Goal: Information Seeking & Learning: Stay updated

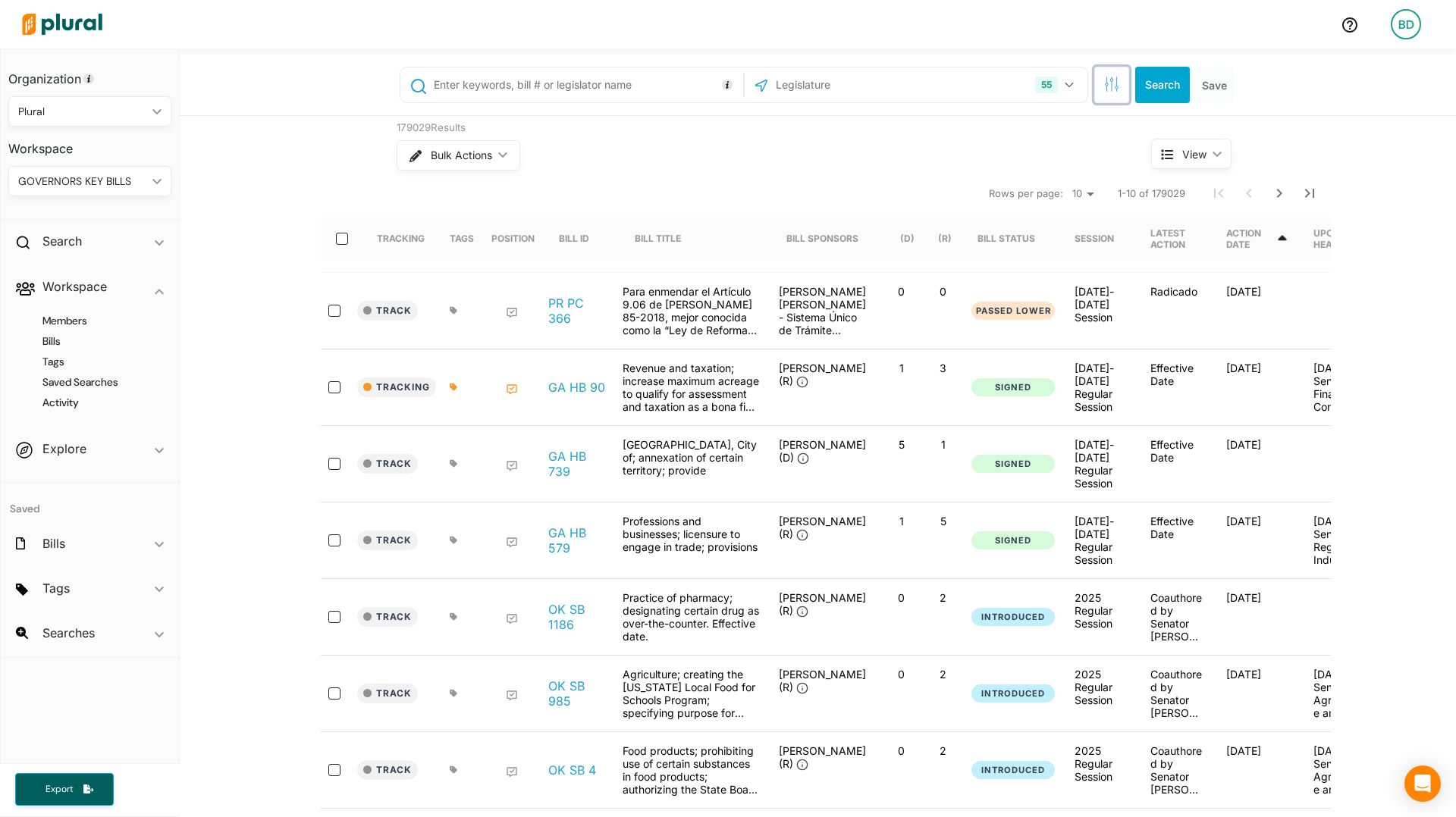
click at [1118, 91] on button "button" at bounding box center [1111, 85] width 35 height 36
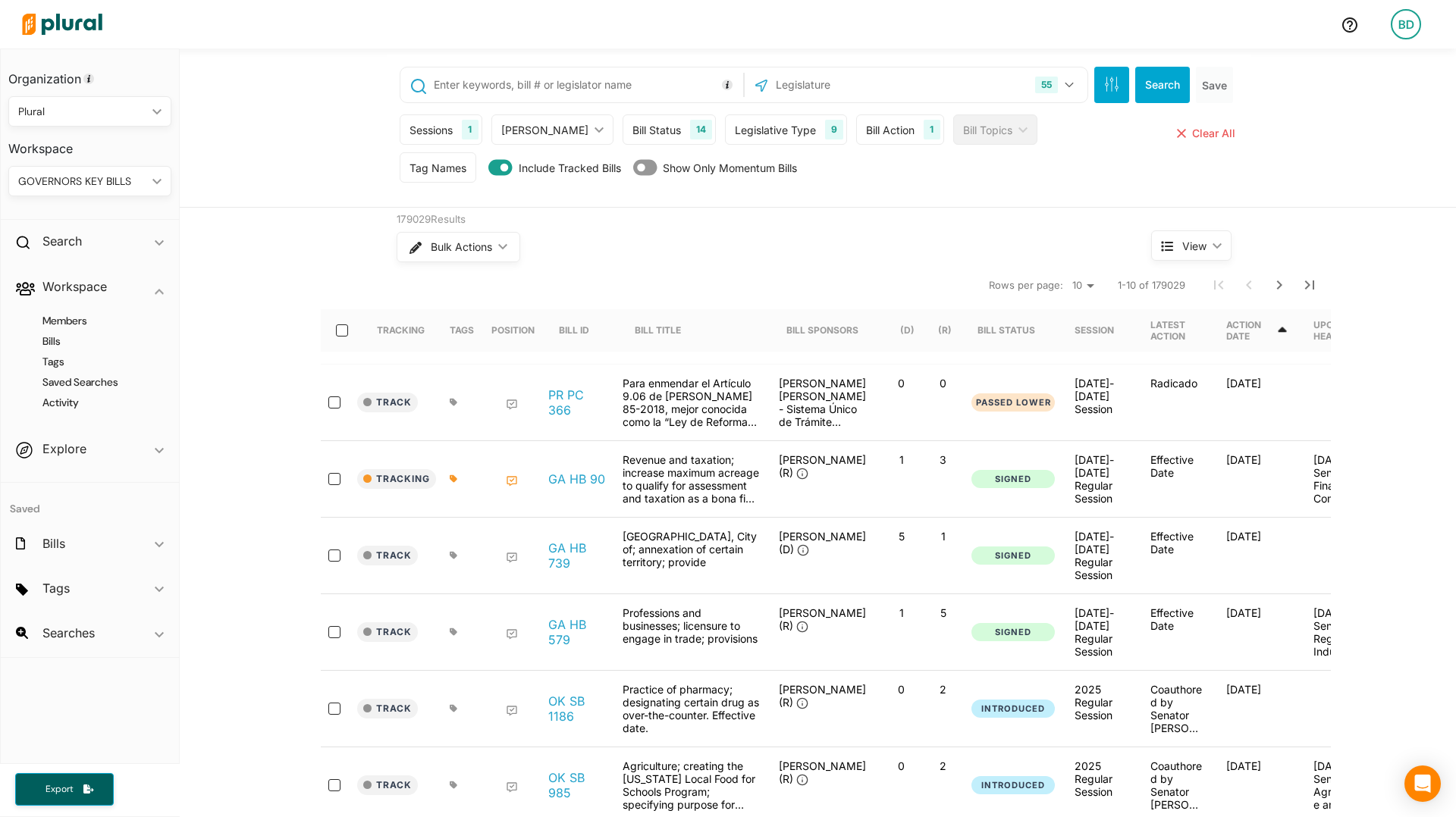
click at [870, 121] on div "Bill Action 1" at bounding box center [899, 129] width 87 height 31
click at [893, 269] on input "text" at bounding box center [915, 270] width 93 height 30
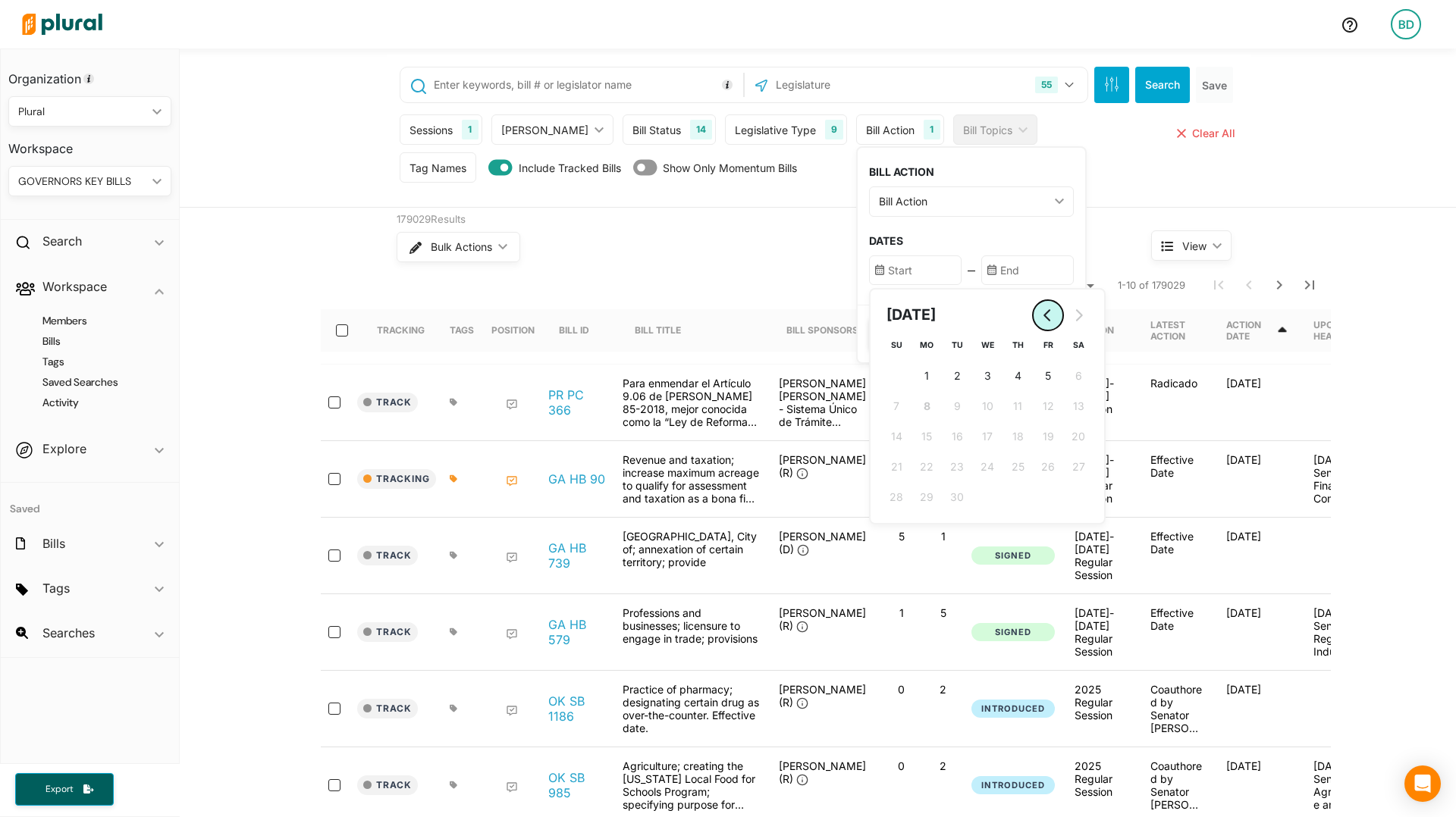
click at [1042, 309] on icon "Go to previous month" at bounding box center [1047, 315] width 12 height 12
click at [1011, 494] on span "28" at bounding box center [1018, 496] width 13 height 16
type input "[DATE]"
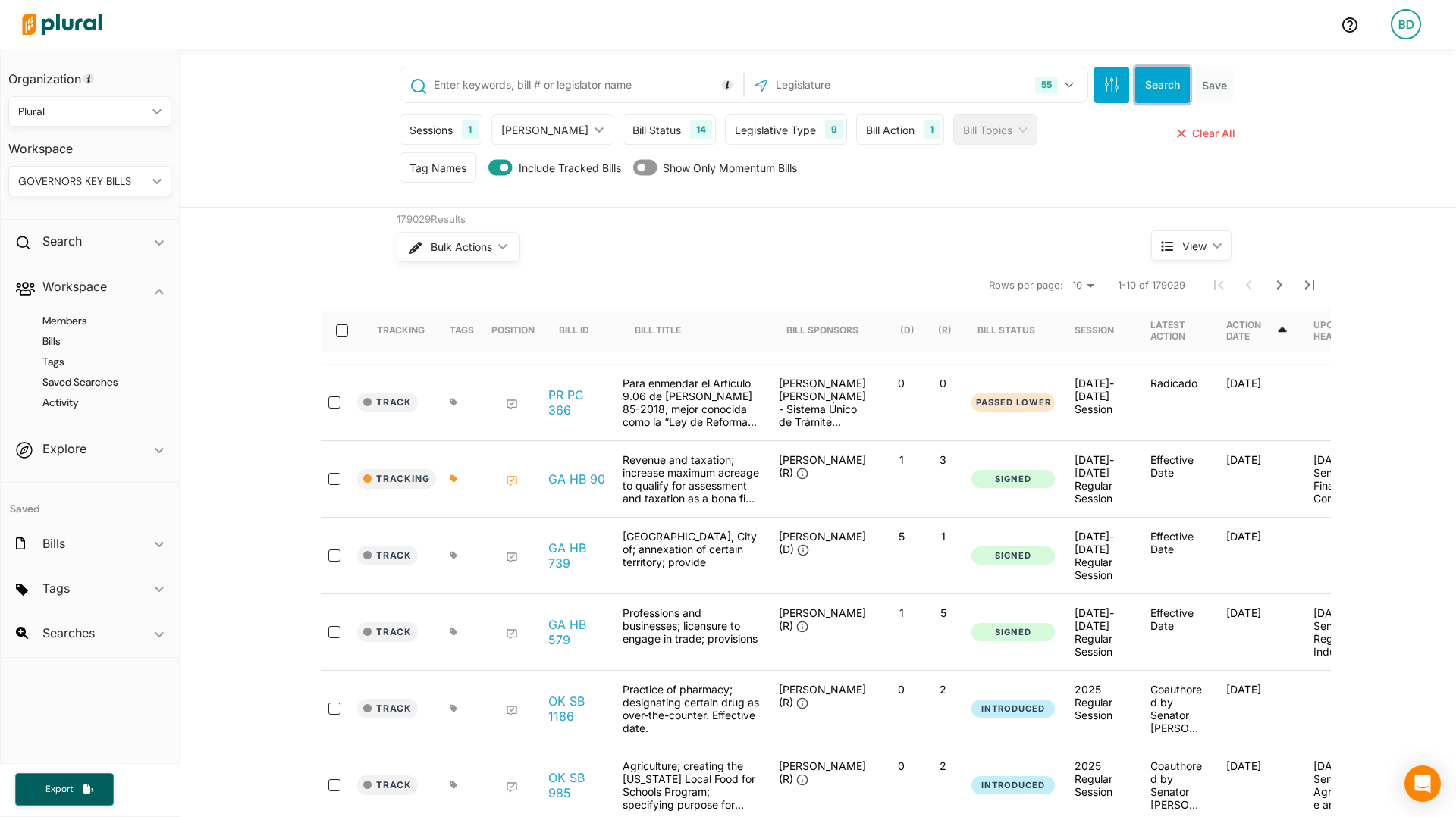
click at [1172, 89] on button "Search" at bounding box center [1162, 85] width 55 height 36
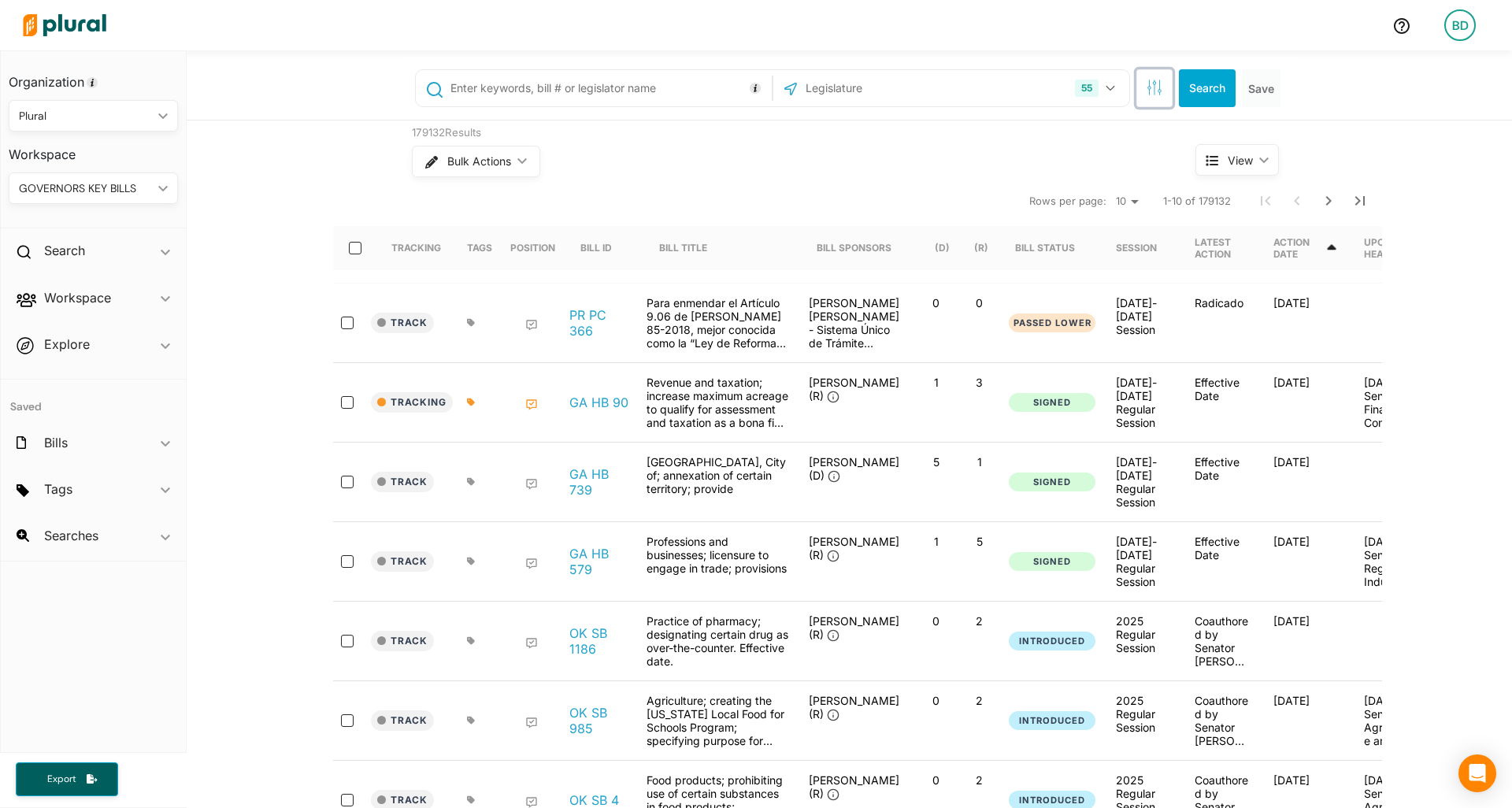
click at [1151, 92] on icon "button" at bounding box center [1154, 88] width 15 height 15
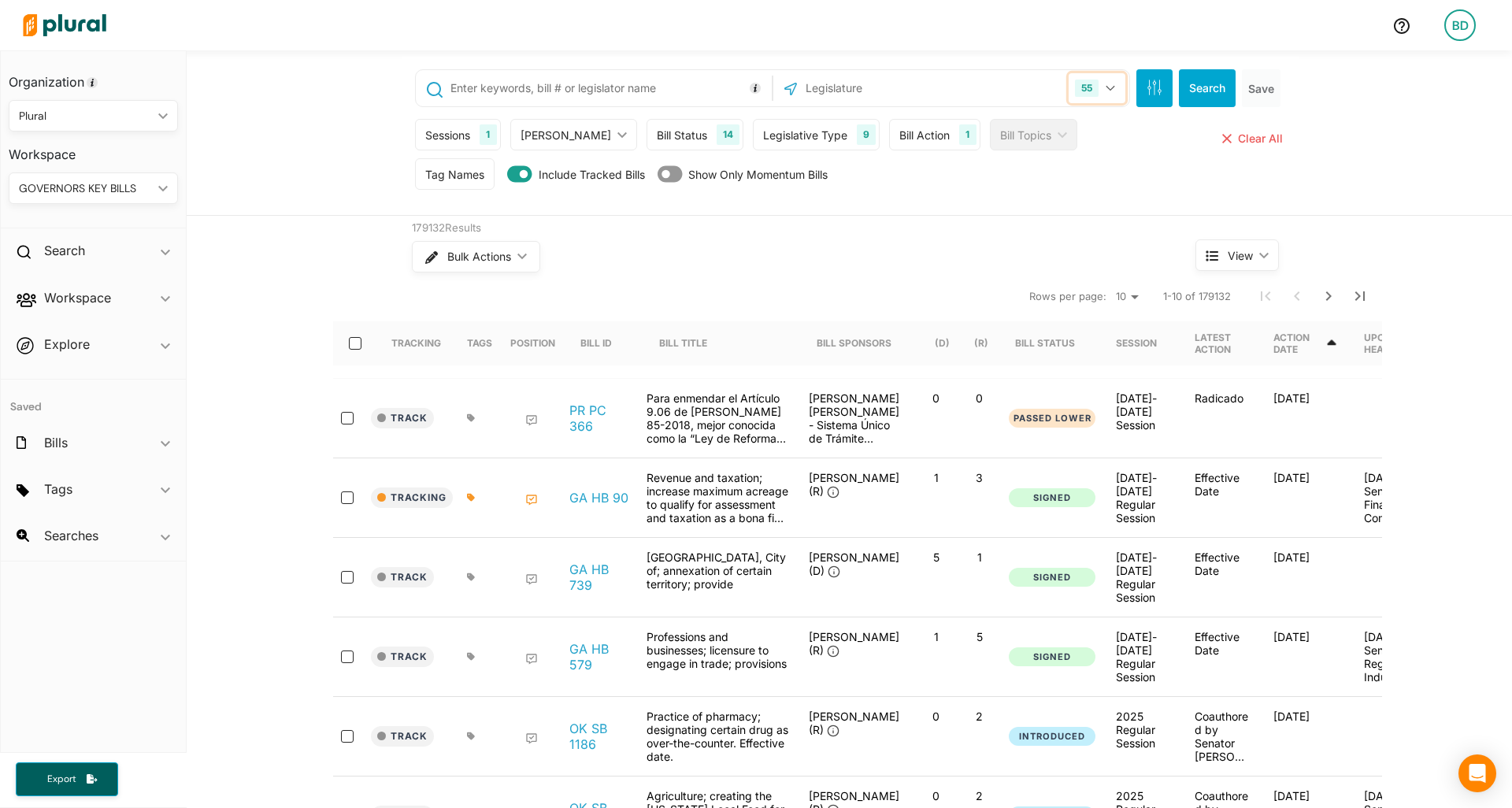
click at [1116, 94] on button "55" at bounding box center [1097, 88] width 57 height 30
click at [1152, 96] on button "button" at bounding box center [1154, 89] width 36 height 38
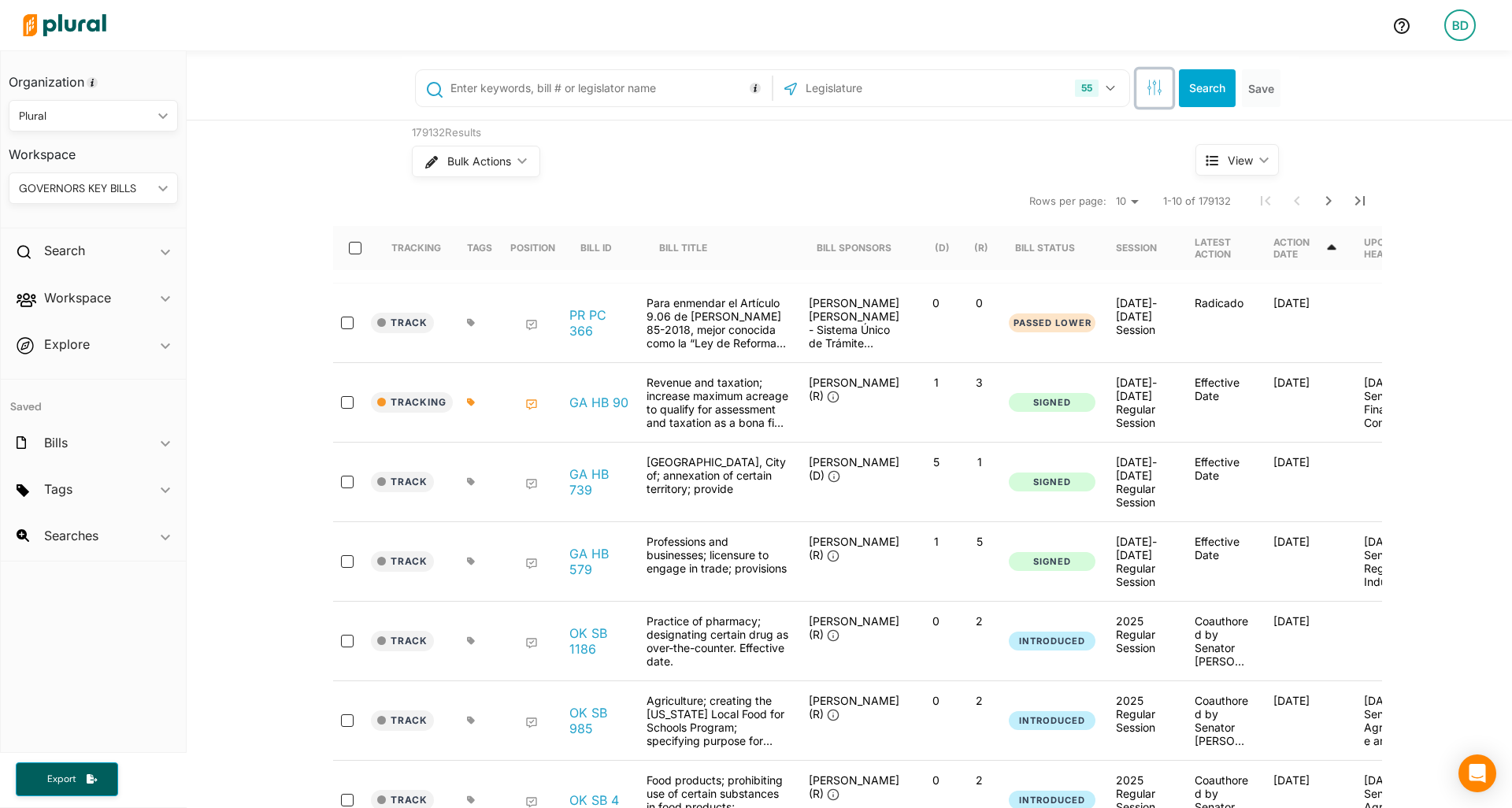
click at [1152, 97] on button "button" at bounding box center [1154, 89] width 36 height 38
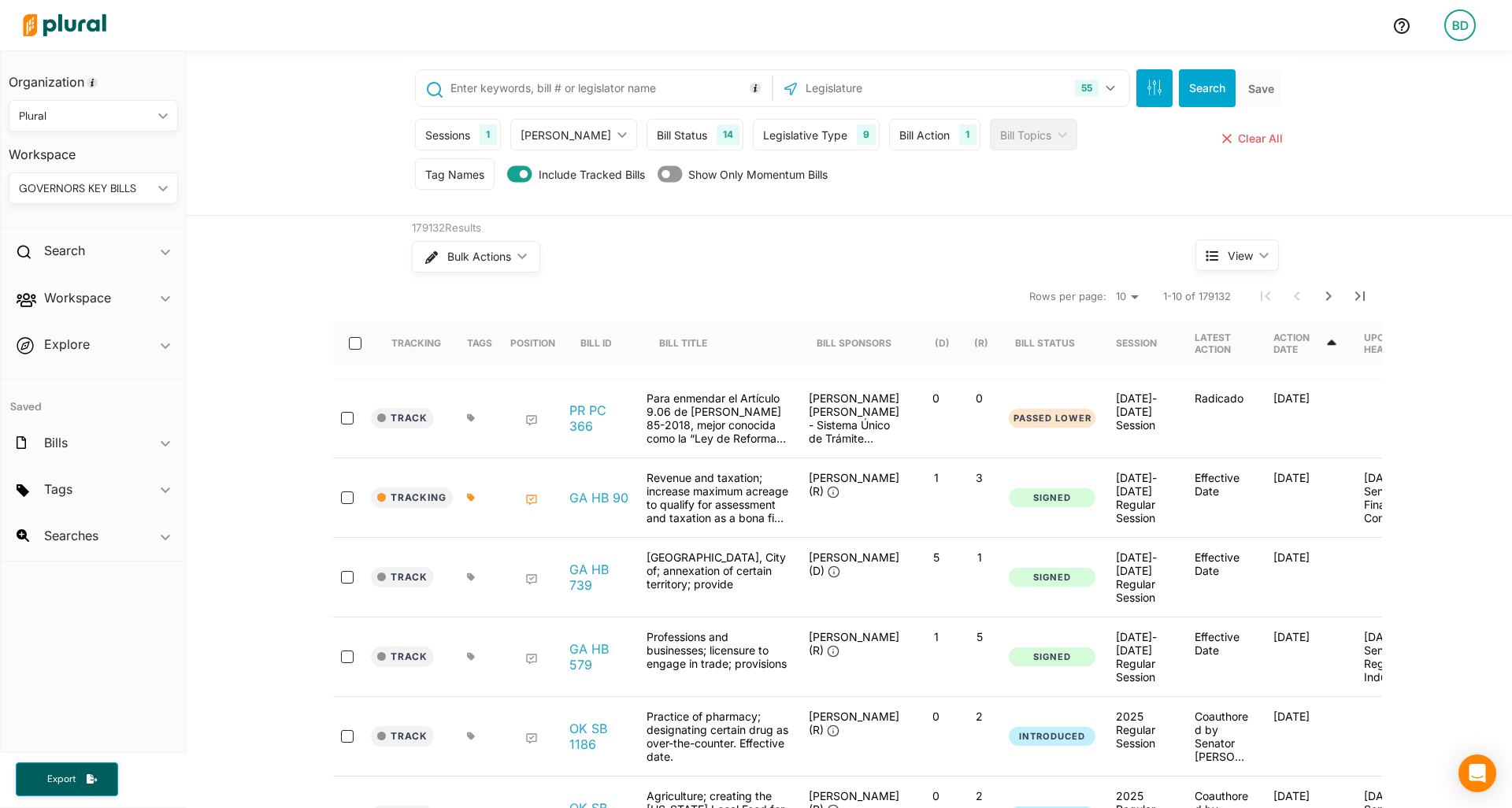
click at [900, 127] on div "Bill Action" at bounding box center [924, 135] width 51 height 16
click at [918, 274] on input "text" at bounding box center [950, 281] width 96 height 31
click at [987, 201] on div "Bill Action ic_keyboard_arrow_down" at bounding box center [1008, 209] width 212 height 32
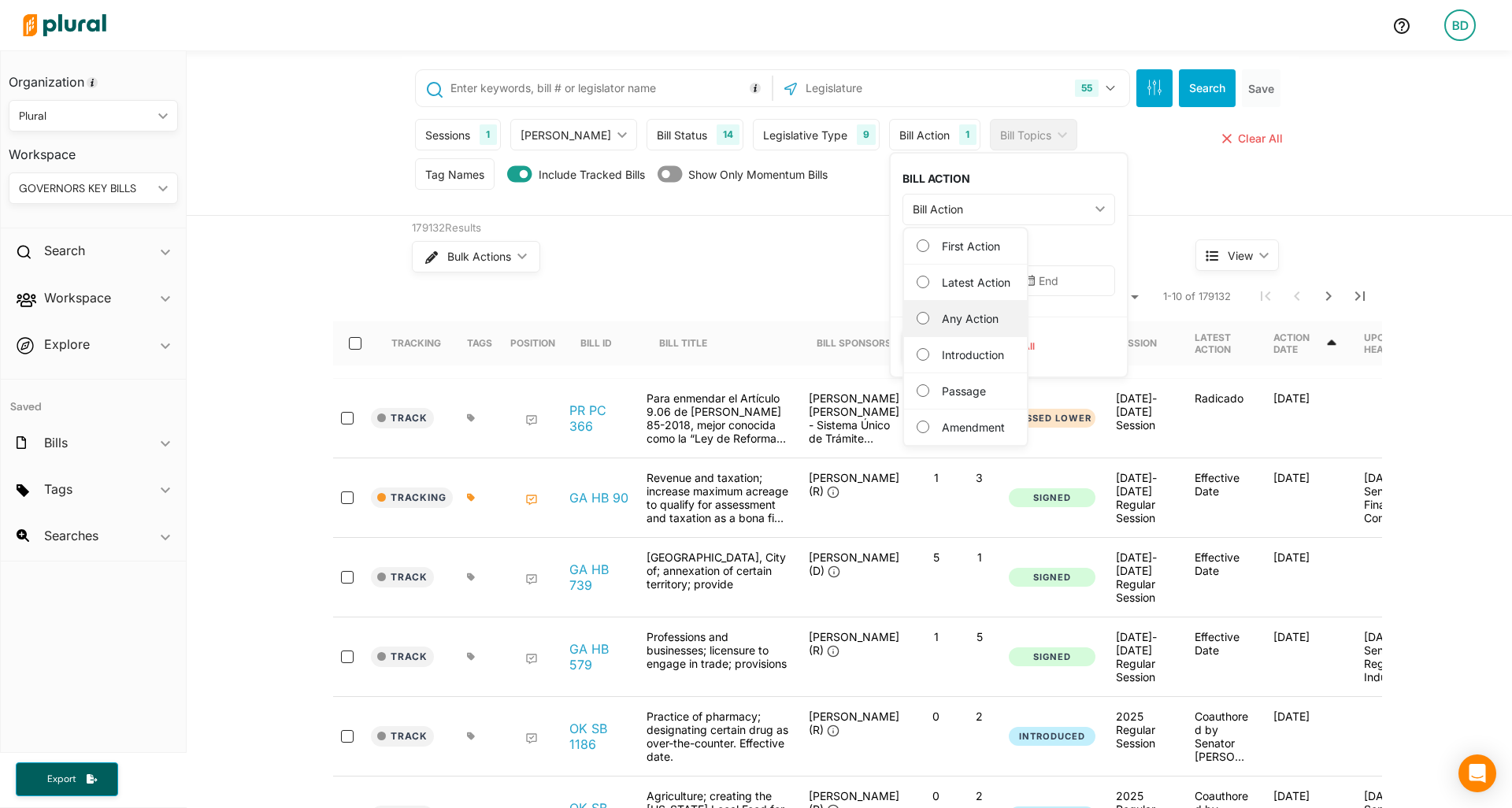
click at [942, 319] on label "Any Action" at bounding box center [976, 318] width 70 height 16
click at [924, 319] on Action "Any Action" at bounding box center [923, 318] width 13 height 13
click at [902, 280] on input "text" at bounding box center [950, 281] width 96 height 31
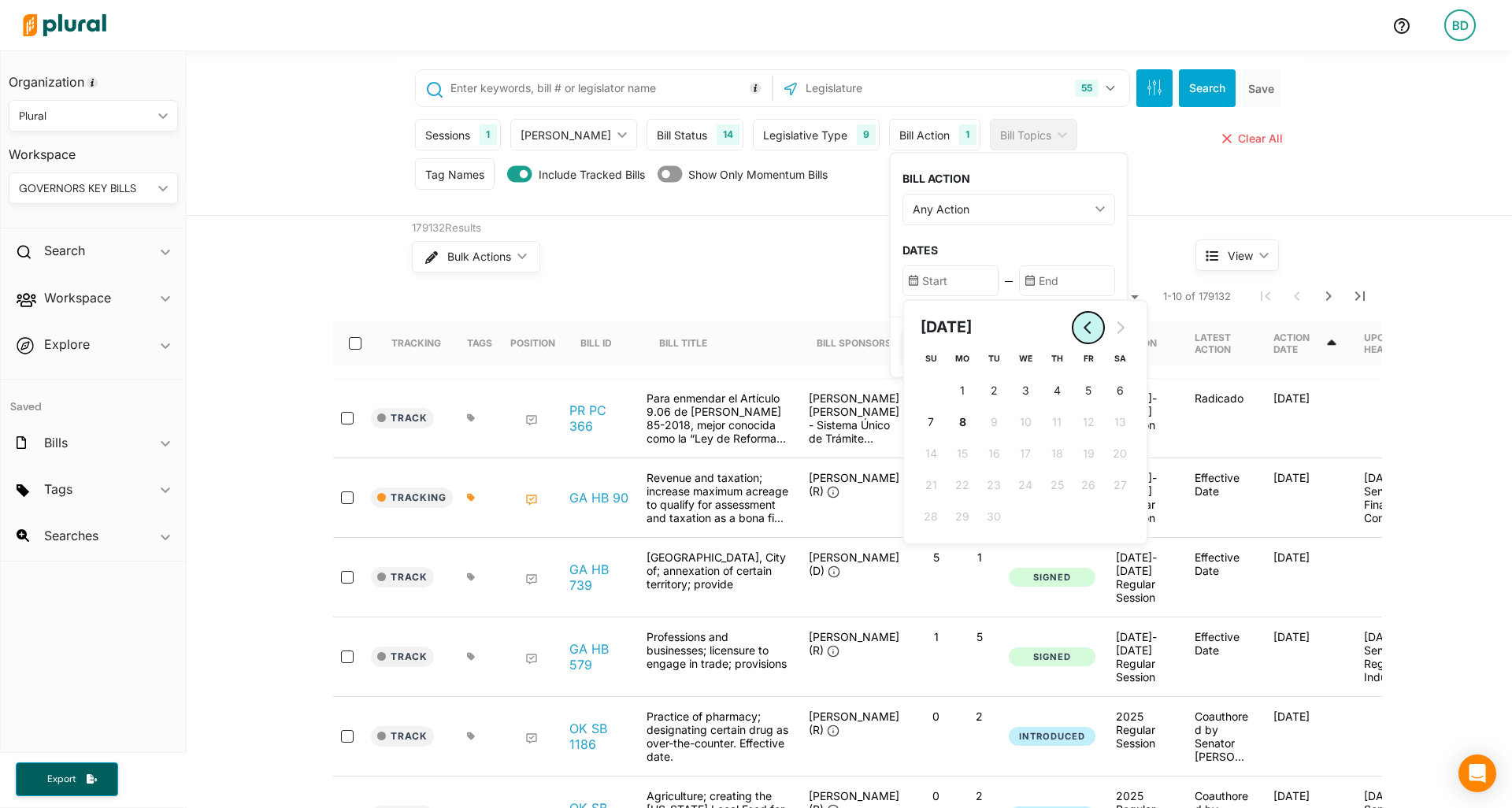
click at [1072, 337] on button "Go to previous month" at bounding box center [1088, 327] width 32 height 32
click at [1041, 513] on button "28 [DATE] ([DATE])" at bounding box center [1057, 517] width 32 height 32
type input "[DATE]"
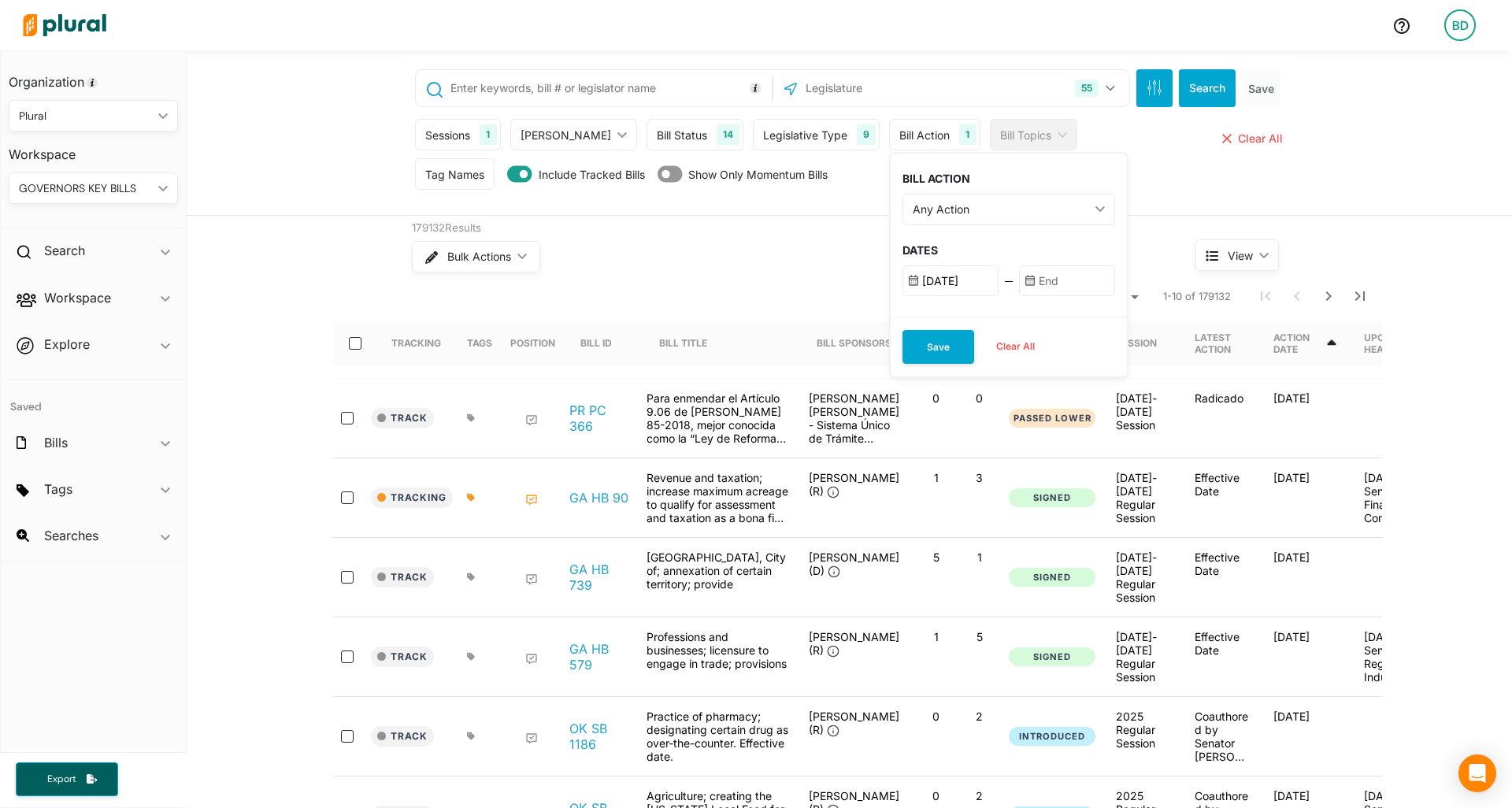
click at [1019, 281] on input "text" at bounding box center [1067, 281] width 96 height 31
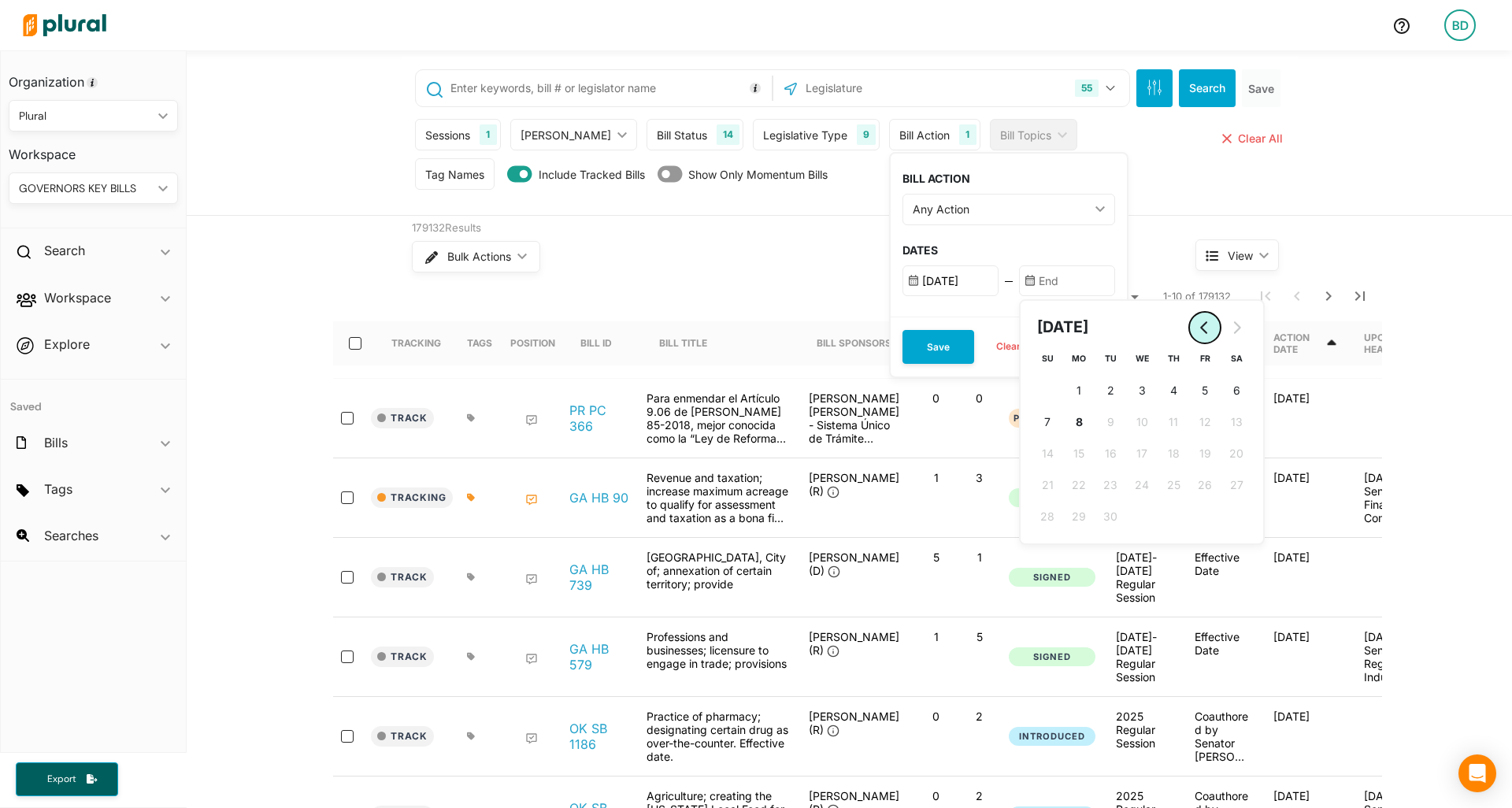
click at [1189, 316] on button "Go to previous month" at bounding box center [1204, 327] width 32 height 32
click at [1198, 509] on span "29" at bounding box center [1204, 516] width 14 height 16
type input "8/29/2025"
click at [1198, 325] on icon "Go to previous month" at bounding box center [1204, 327] width 13 height 13
click at [922, 281] on input "[DATE]" at bounding box center [950, 281] width 96 height 31
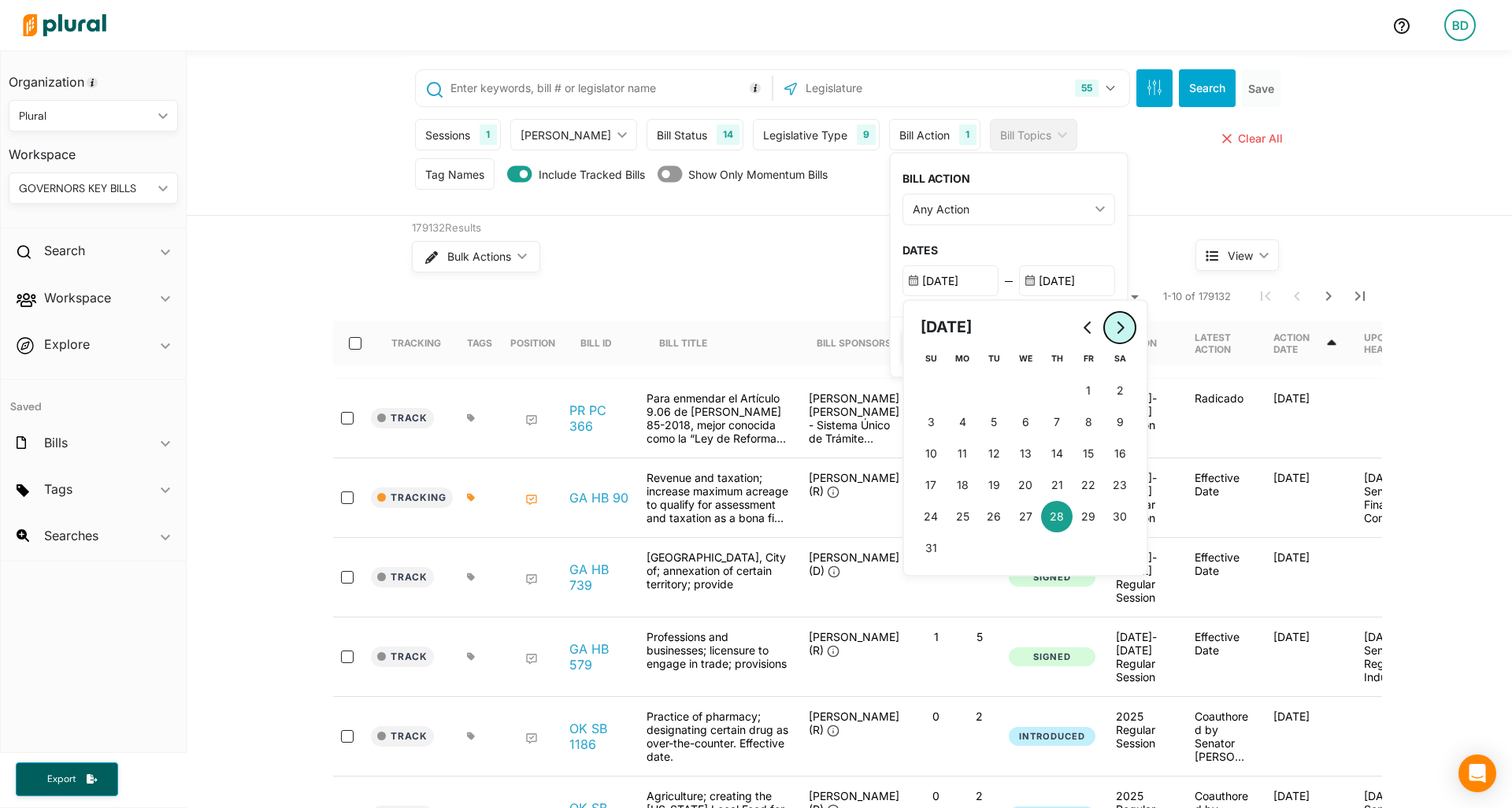
click at [1104, 319] on button "Go to next month" at bounding box center [1119, 327] width 32 height 32
click at [959, 419] on span "8" at bounding box center [962, 421] width 7 height 16
type input "9/8/2025"
click at [1047, 277] on input "8/29/2025" at bounding box center [1067, 281] width 96 height 31
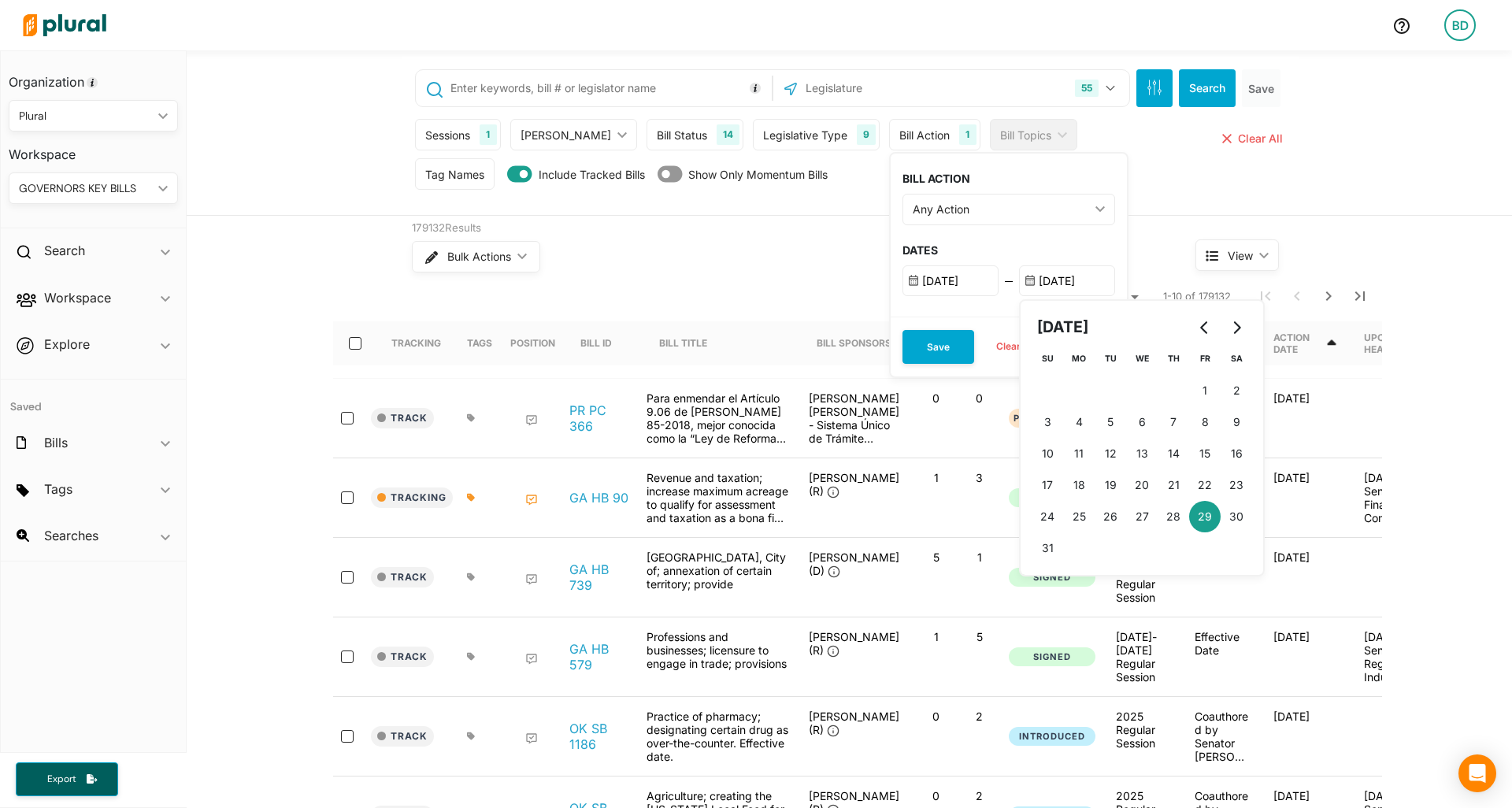
click at [1047, 277] on input "8/29/2025" at bounding box center [1067, 281] width 96 height 31
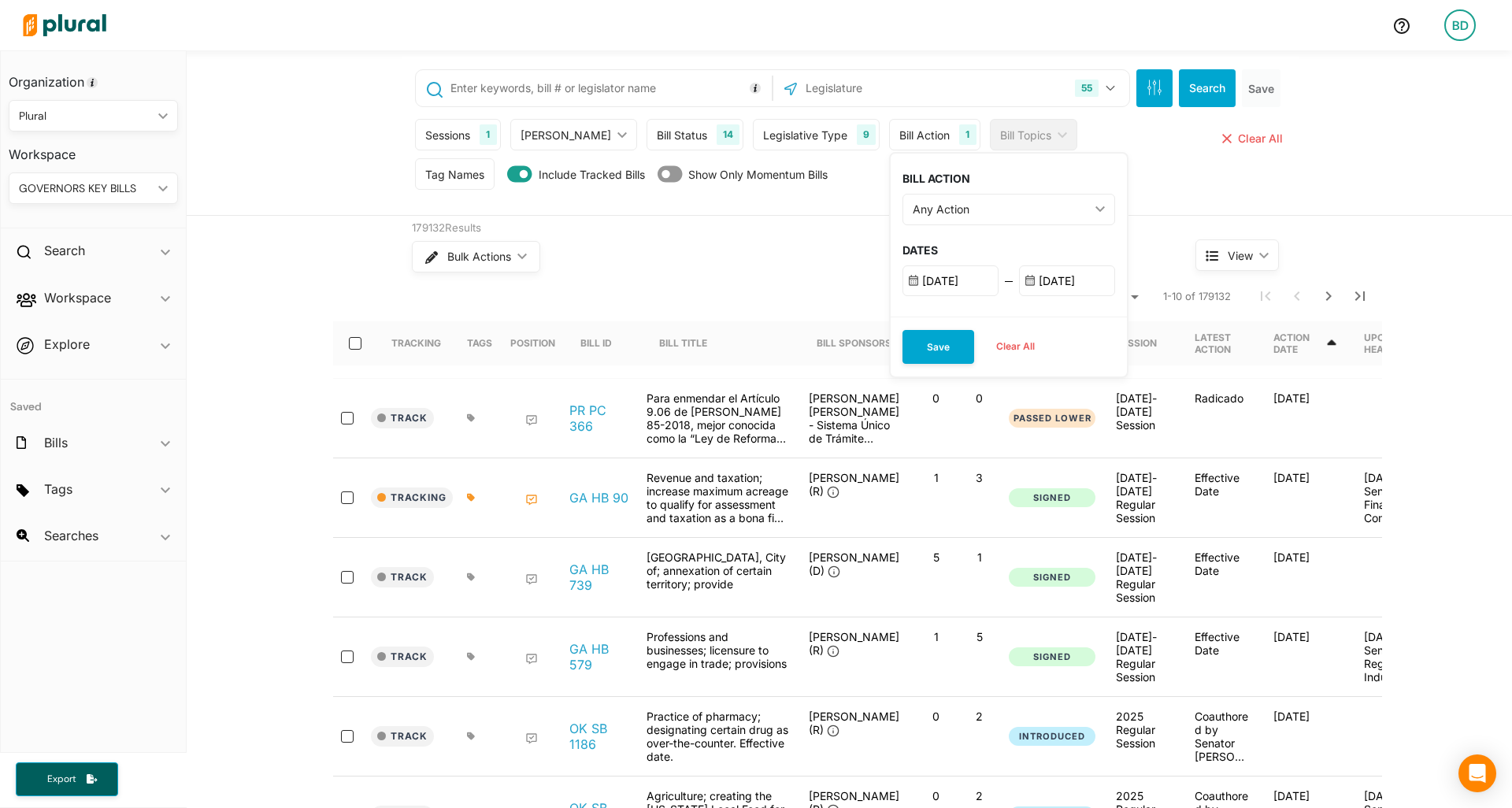
click at [1047, 277] on input "8/29/2025" at bounding box center [1067, 281] width 96 height 31
click at [913, 354] on button "Save" at bounding box center [937, 346] width 71 height 34
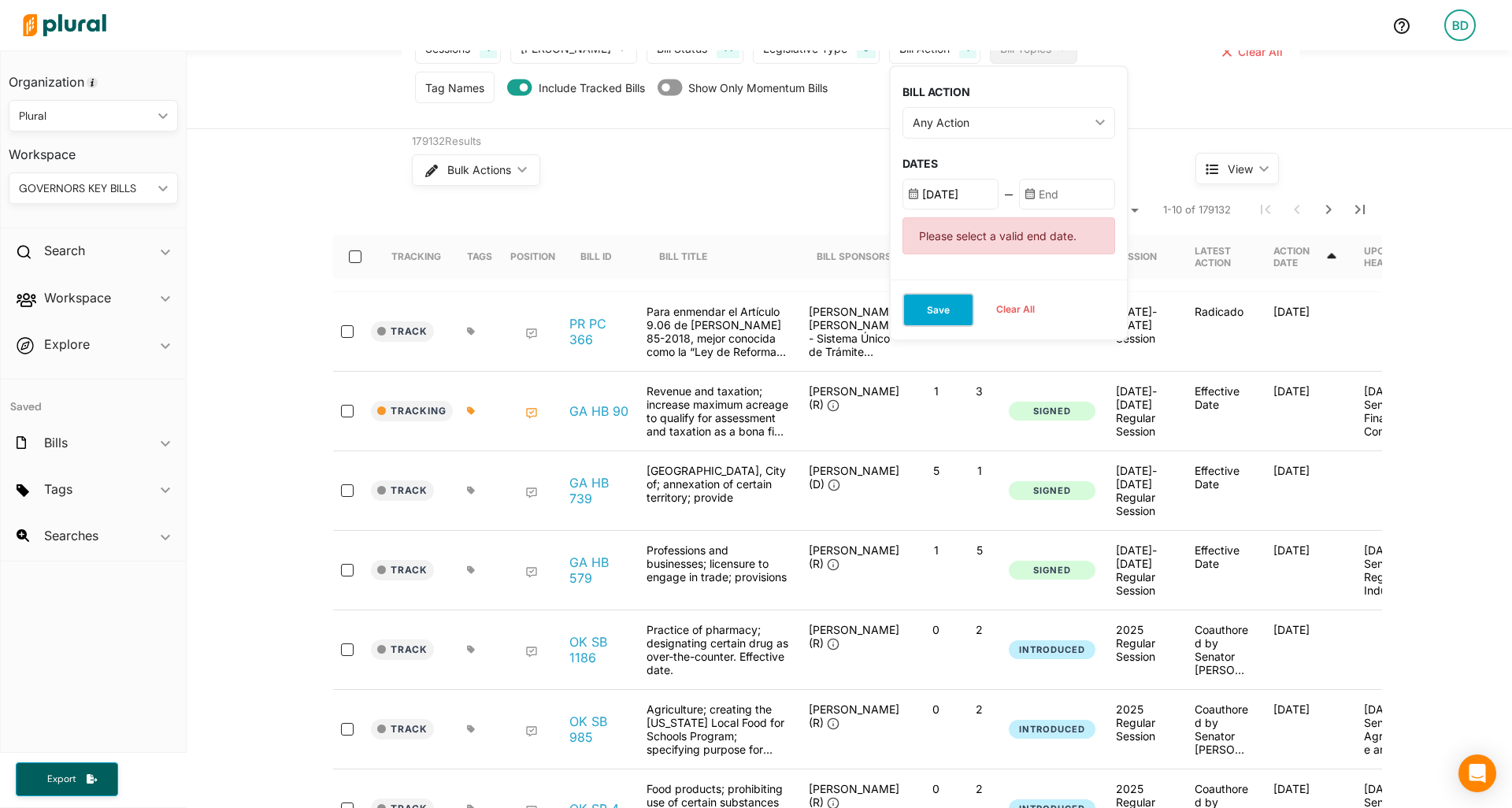
scroll to position [60, 0]
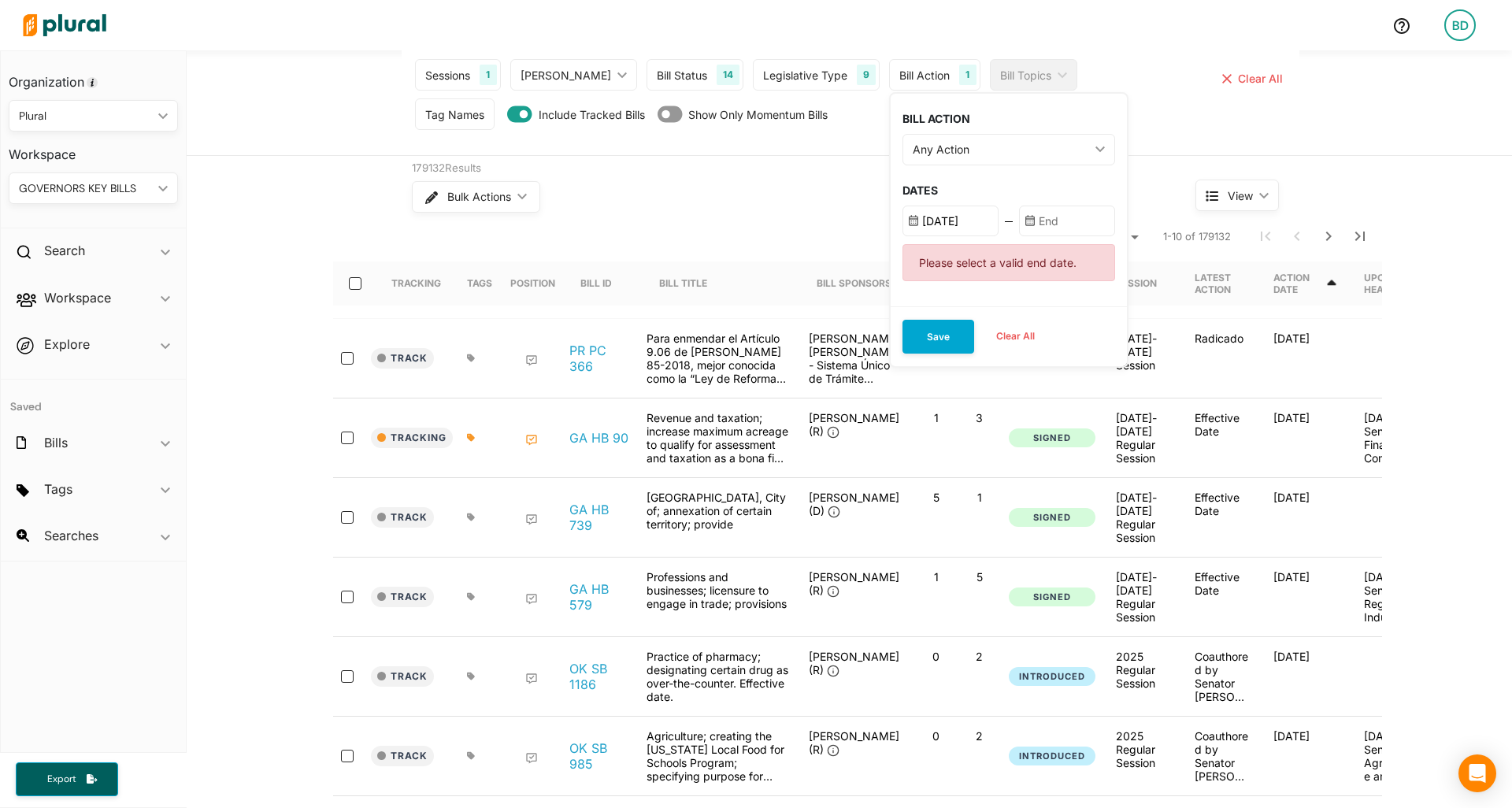
click at [1034, 220] on input "text" at bounding box center [1067, 221] width 96 height 31
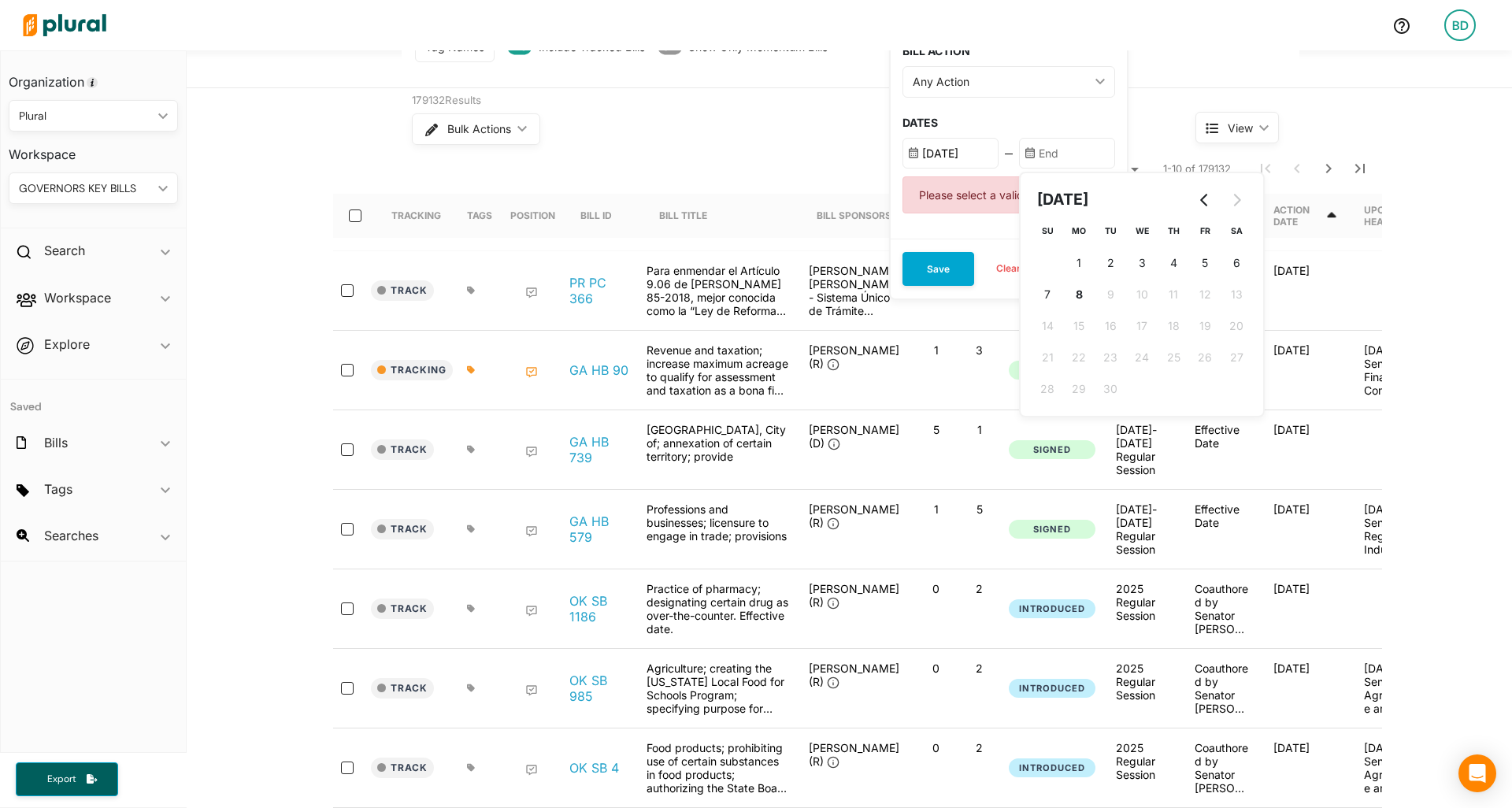
scroll to position [132, 0]
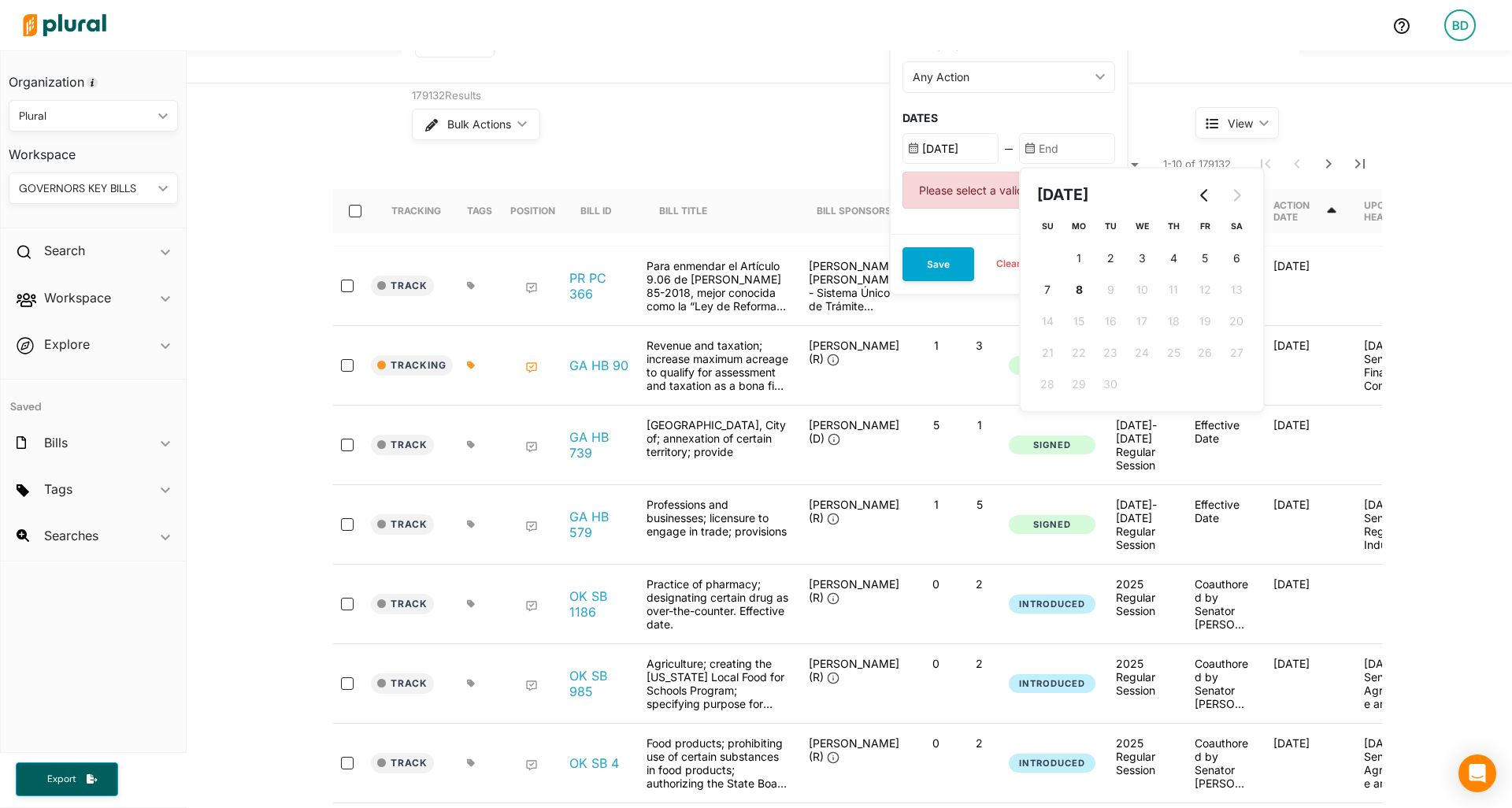
click at [763, 184] on nav "Rows per page: 10 20 50 1-10 of 179132" at bounding box center [857, 163] width 1049 height 44
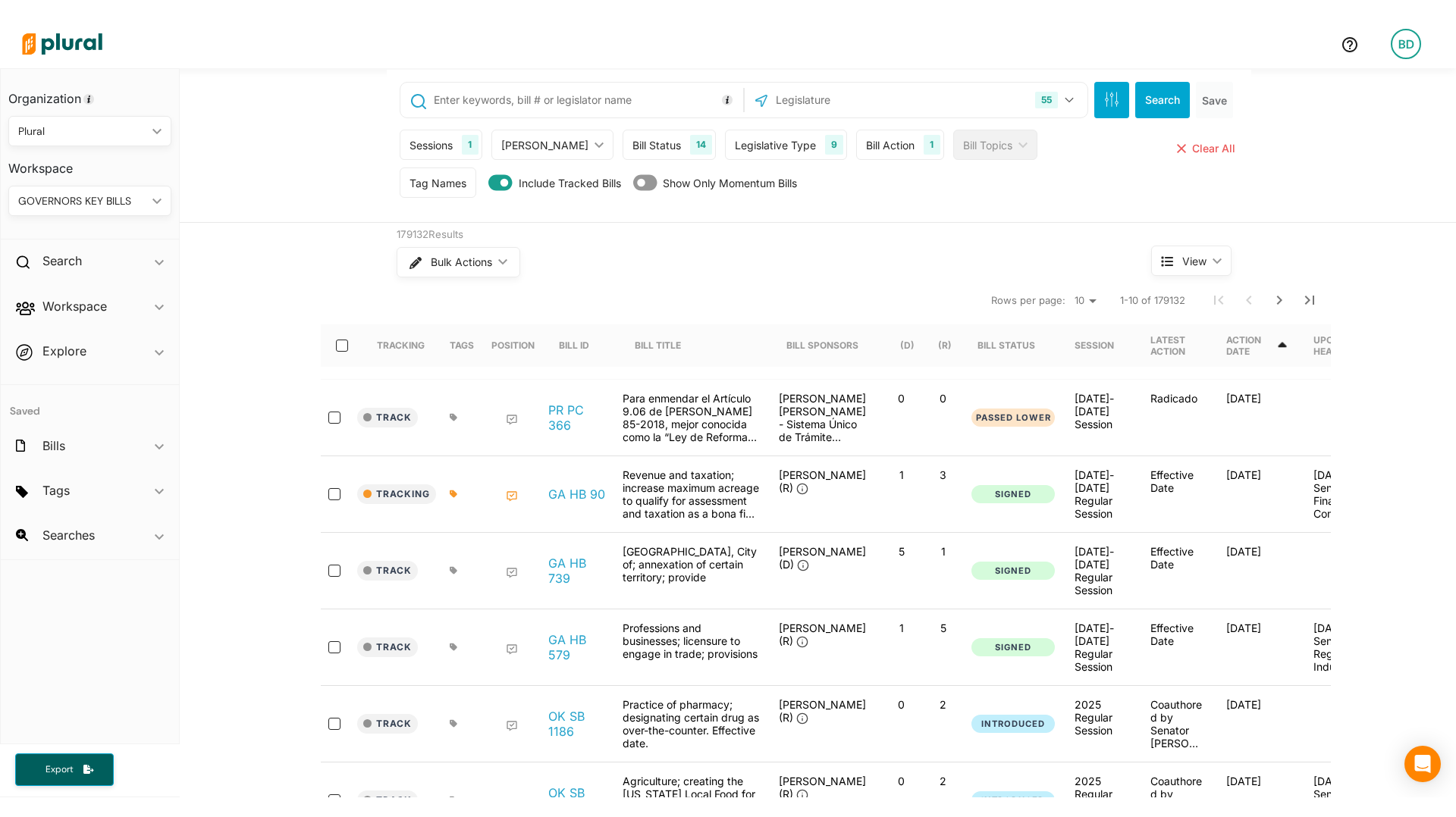
scroll to position [0, 0]
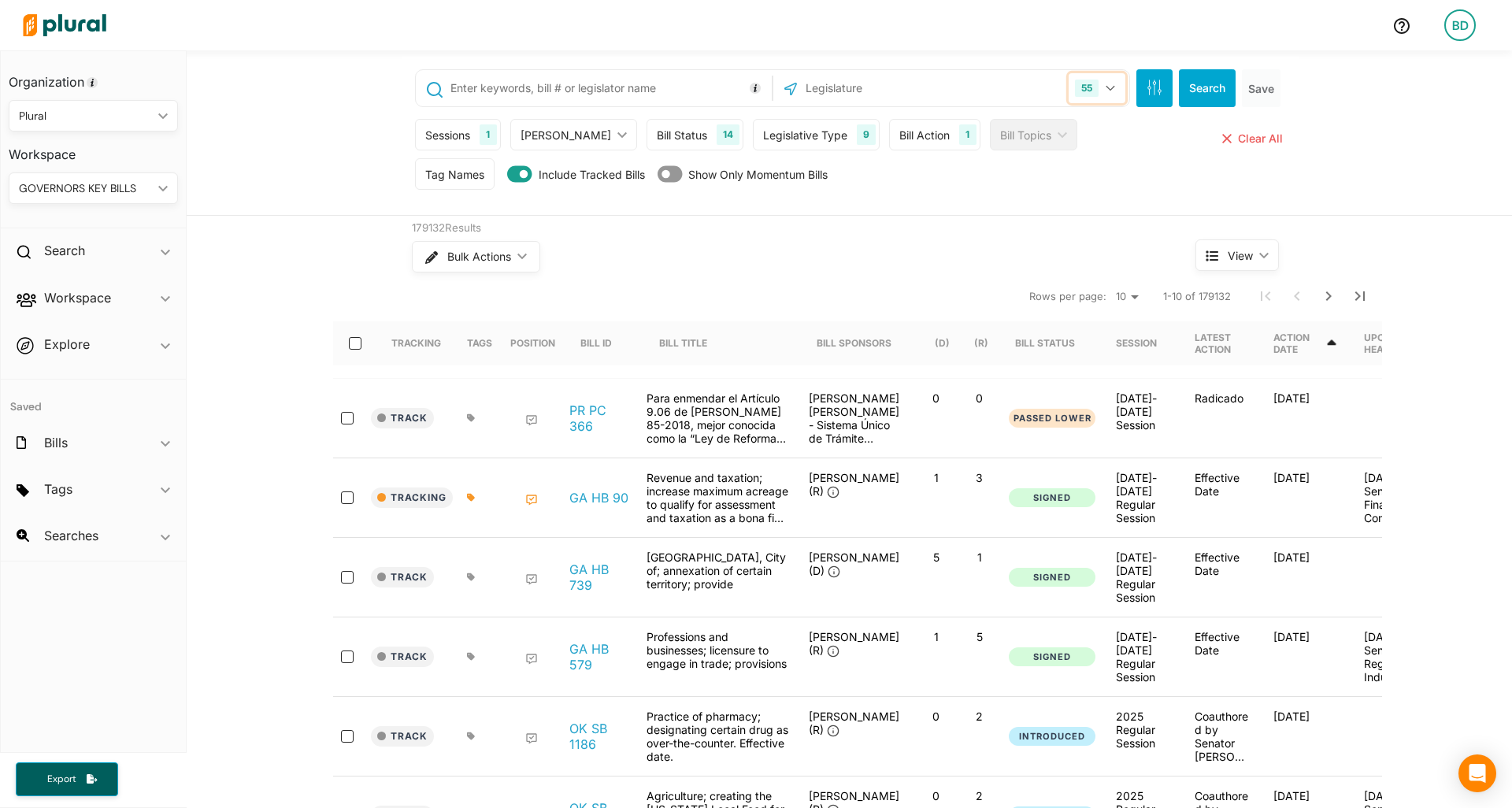
click at [1113, 80] on button "55" at bounding box center [1097, 88] width 57 height 30
click at [1170, 184] on div "Tag Names Tag Names close Any of Selected ic_keyboard_arrow_down Any of Selecte…" at bounding box center [850, 178] width 871 height 40
click at [893, 123] on div "Bill Action 1" at bounding box center [934, 134] width 90 height 32
click at [165, 298] on icon "ic_keyboard_arrow_down" at bounding box center [165, 299] width 9 height 7
click at [159, 460] on div "Explore ic_keyboard_arrow_down" at bounding box center [93, 468] width 185 height 42
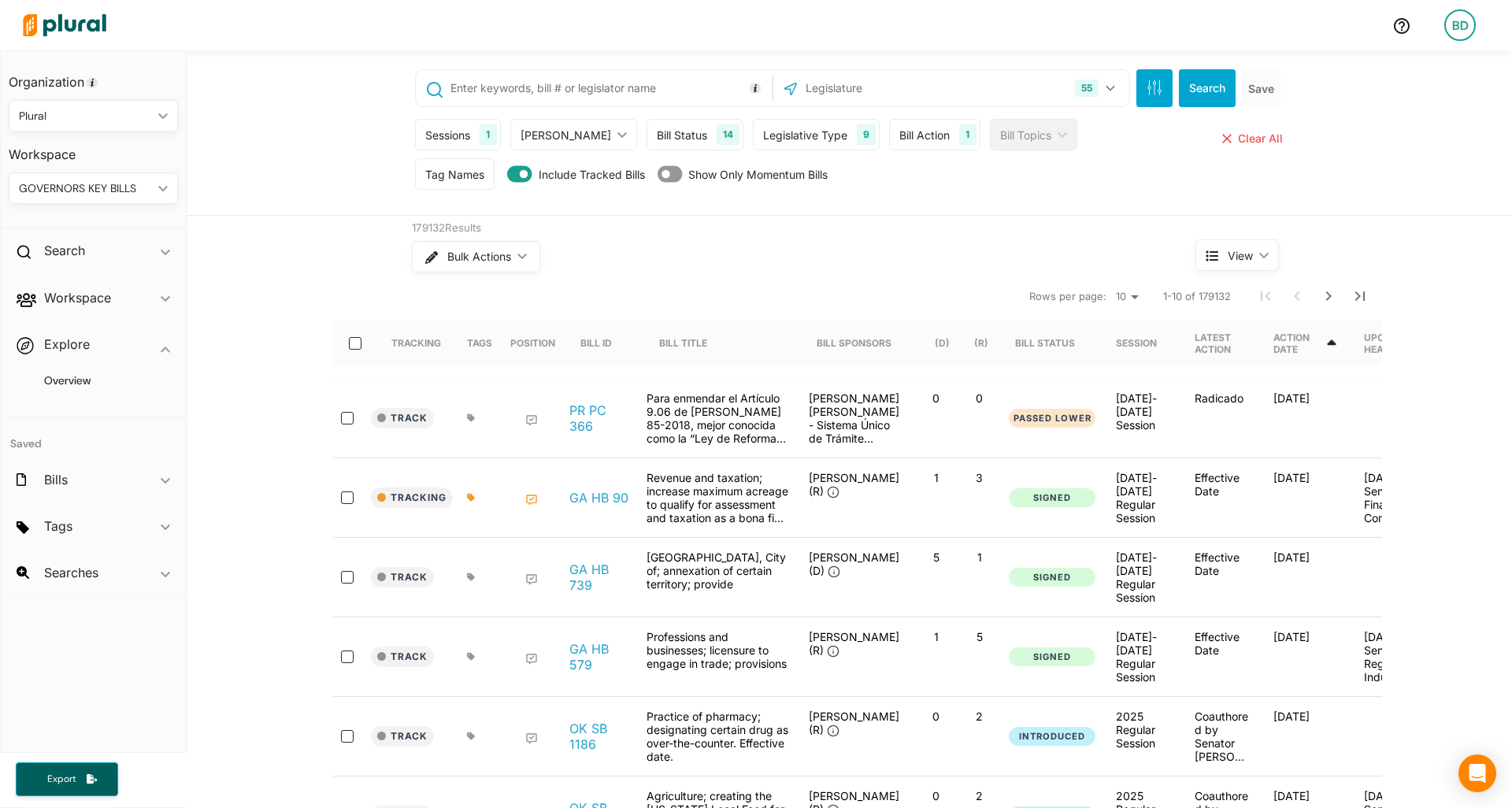
click at [1398, 25] on icon at bounding box center [1401, 26] width 15 height 15
